Goal: Information Seeking & Learning: Check status

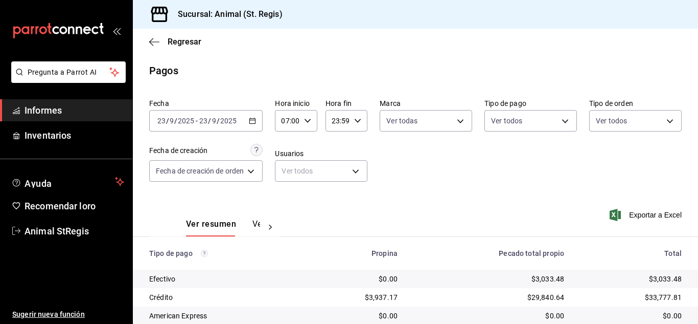
scroll to position [128, 0]
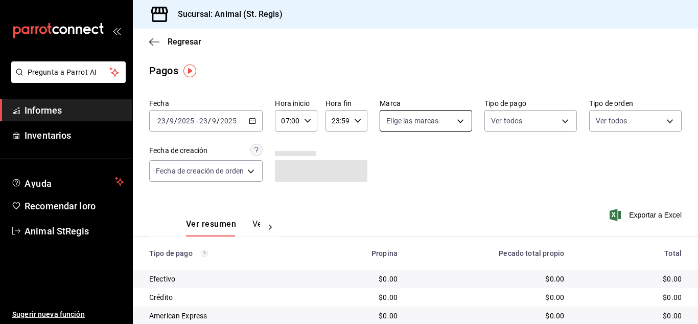
click at [422, 116] on body "Pregunta a Parrot AI Informes Inventarios Ayuda Recomendar loro Animal StRegis …" at bounding box center [349, 162] width 698 height 324
click at [387, 158] on input "checkbox" at bounding box center [389, 160] width 9 height 9
checkbox input "true"
type input "3f39fcdc-c8c4-4fff-883a-47b345d9391c"
checkbox input "true"
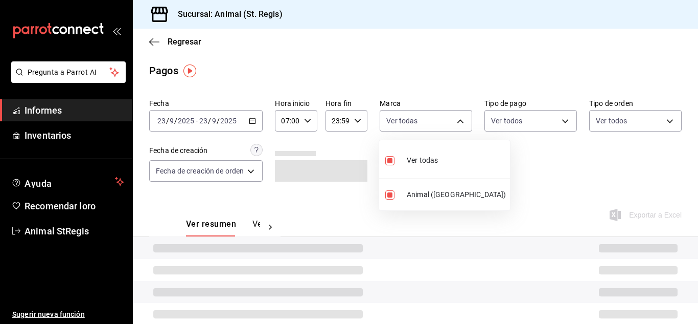
click at [509, 138] on div at bounding box center [349, 162] width 698 height 324
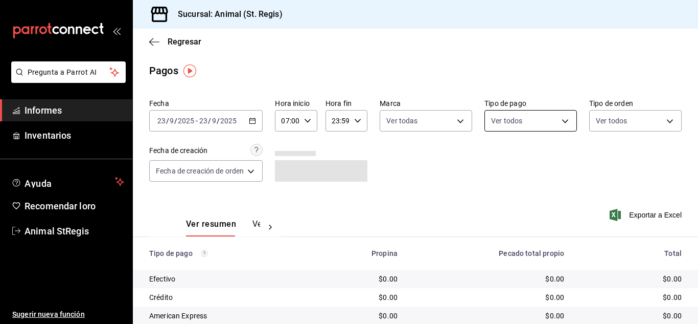
click at [507, 118] on body "Pregunta a Parrot AI Informes Inventarios Ayuda Recomendar loro Animal StRegis …" at bounding box center [349, 162] width 698 height 324
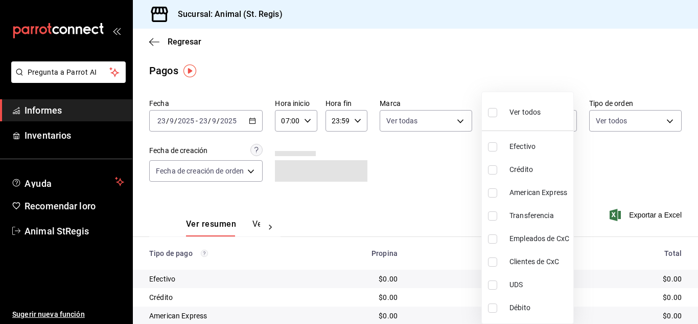
click at [492, 113] on input "checkbox" at bounding box center [492, 112] width 9 height 9
checkbox input "true"
type input "5a0f3365-d715-4940-adc4-656debb7822a,fc07b02b-84a7-4dba-9bff-98bba82b1290,ff2b0…"
checkbox input "true"
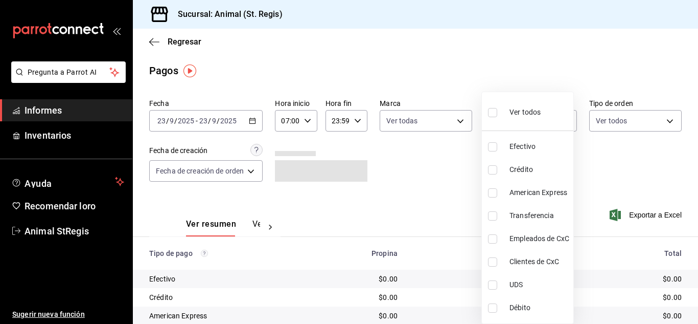
checkbox input "true"
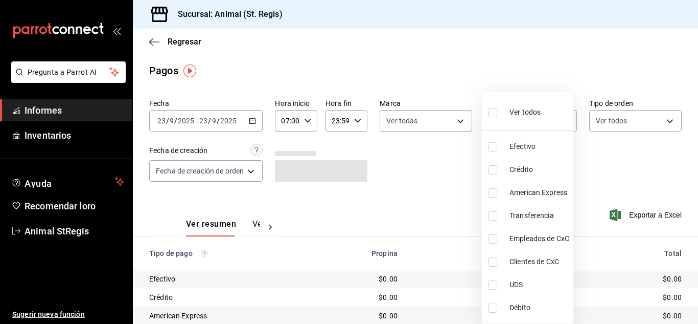
checkbox input "true"
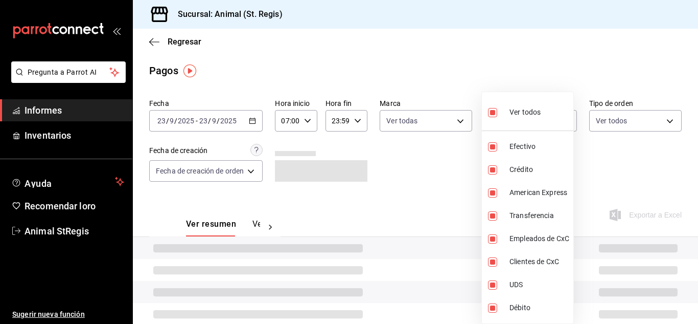
click at [453, 70] on div at bounding box center [349, 162] width 698 height 324
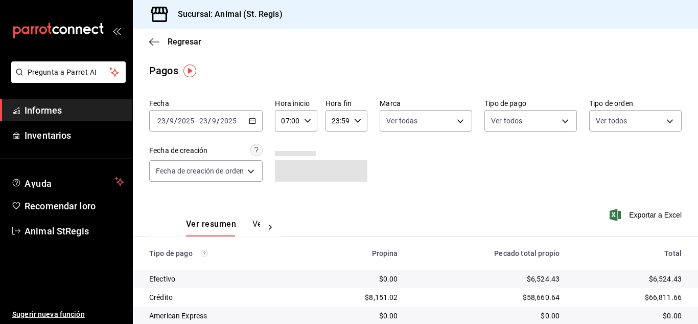
click at [520, 72] on div "Pagos" at bounding box center [415, 70] width 565 height 15
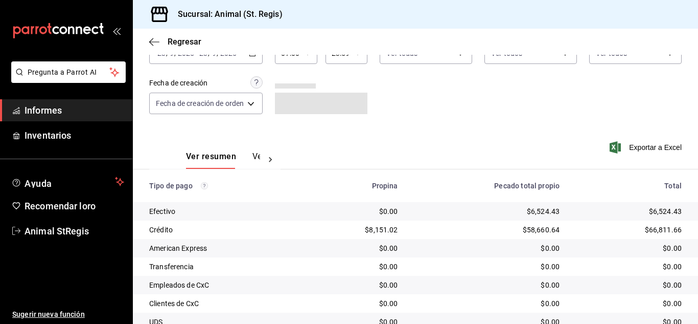
scroll to position [128, 0]
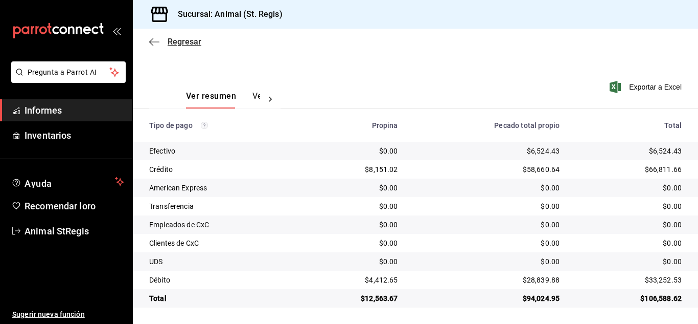
click at [183, 42] on font "Regresar" at bounding box center [185, 42] width 34 height 10
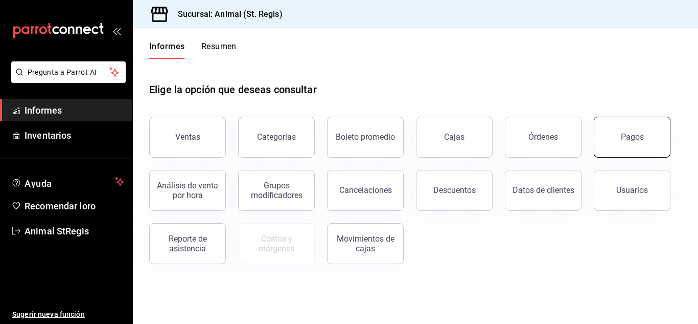
click at [635, 143] on button "Pagos" at bounding box center [632, 137] width 77 height 41
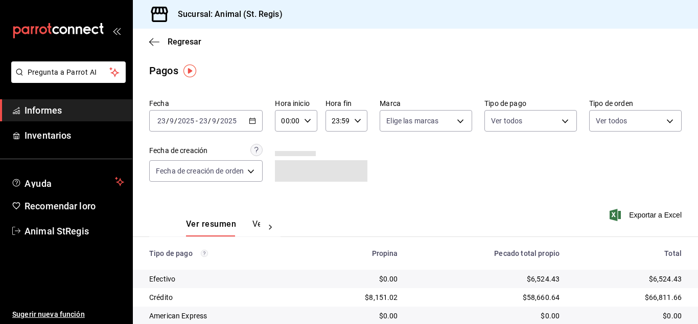
click at [308, 120] on icon "button" at bounding box center [307, 120] width 7 height 7
click at [283, 195] on font "02" at bounding box center [287, 196] width 8 height 8
type input "02:00"
click at [287, 197] on font "02" at bounding box center [287, 196] width 8 height 8
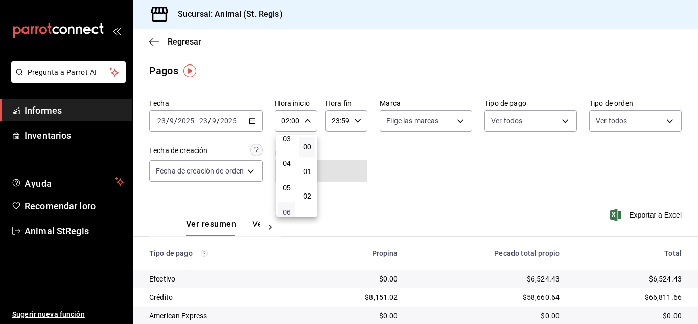
click at [288, 209] on font "06" at bounding box center [287, 212] width 8 height 8
type input "06:00"
click at [613, 167] on div at bounding box center [349, 162] width 698 height 324
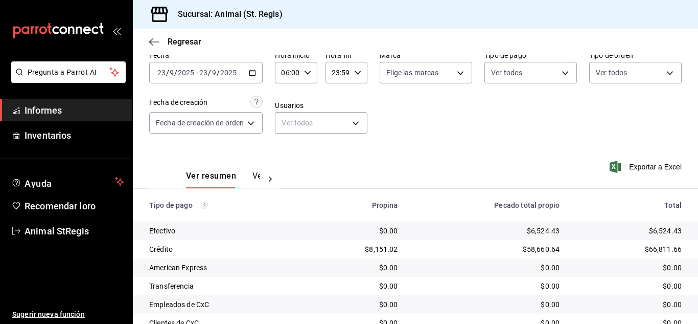
scroll to position [128, 0]
